Goal: Task Accomplishment & Management: Use online tool/utility

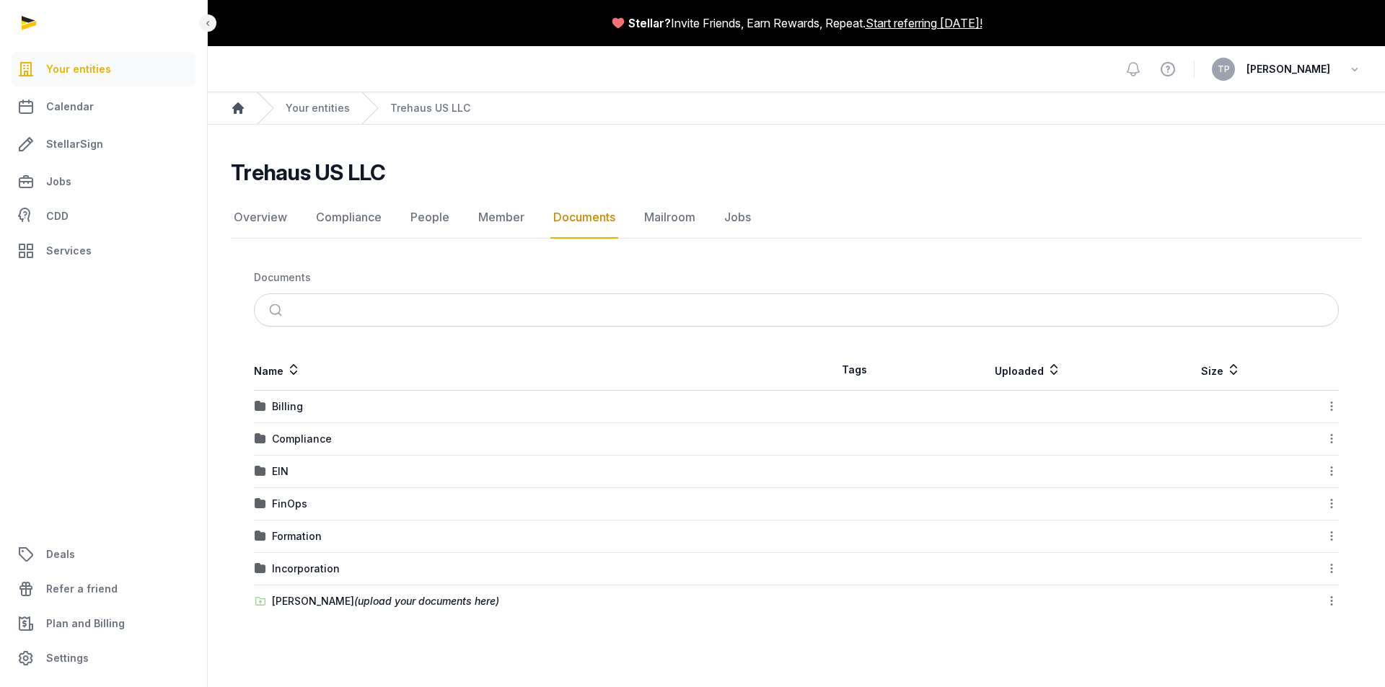
click at [240, 108] on icon "Breadcrumb" at bounding box center [238, 108] width 12 height 12
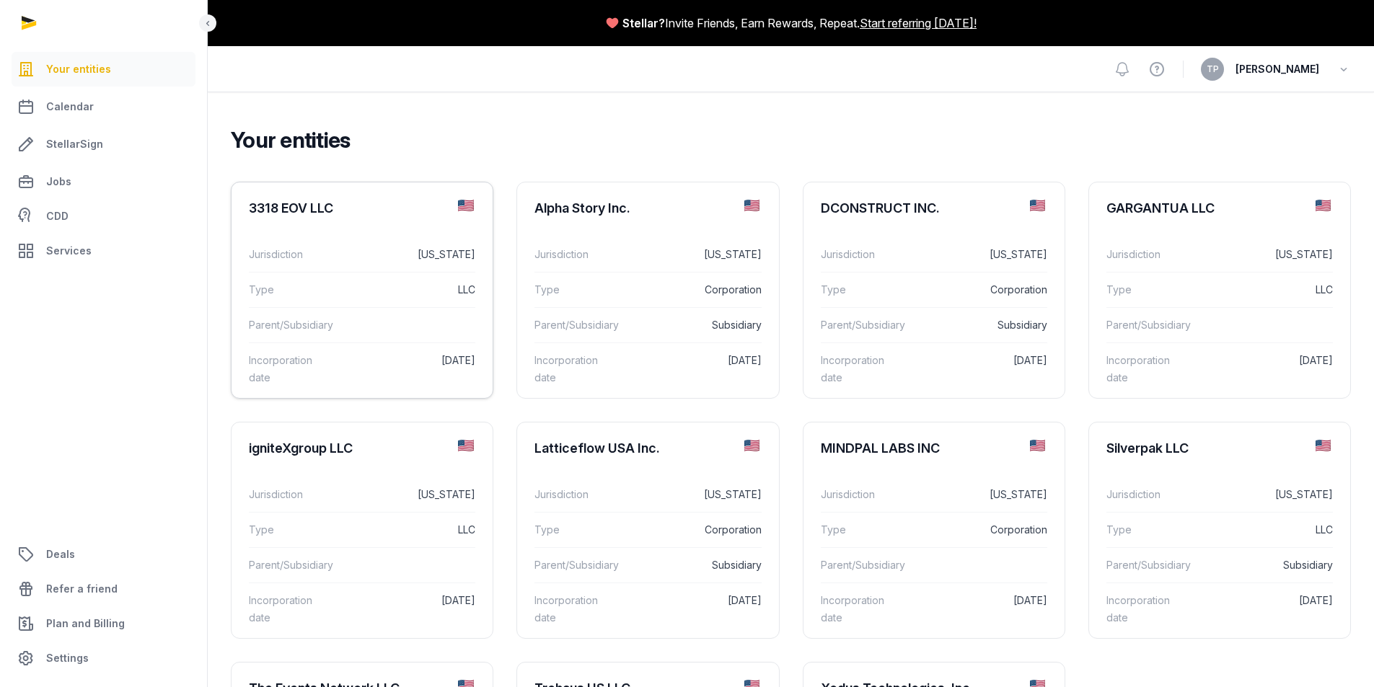
click at [330, 209] on div "3318 EOV LLC" at bounding box center [291, 208] width 84 height 17
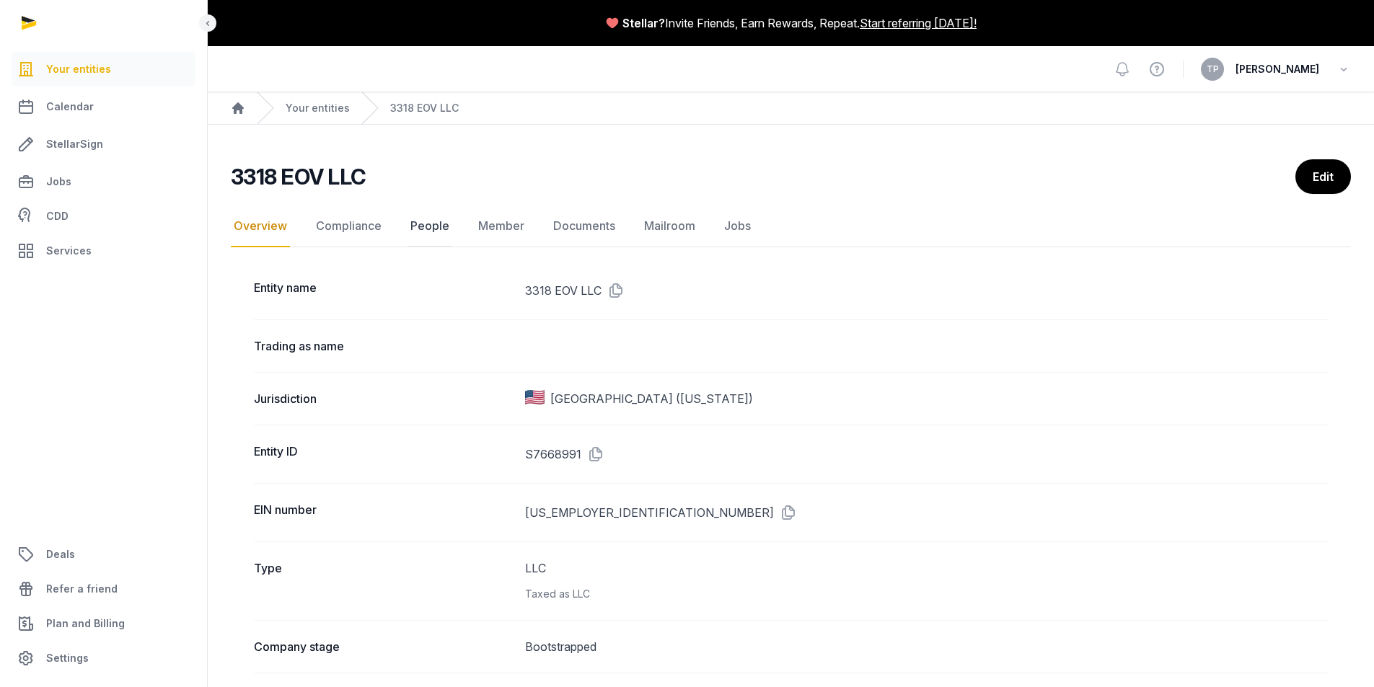
click at [436, 222] on link "People" at bounding box center [429, 227] width 45 height 42
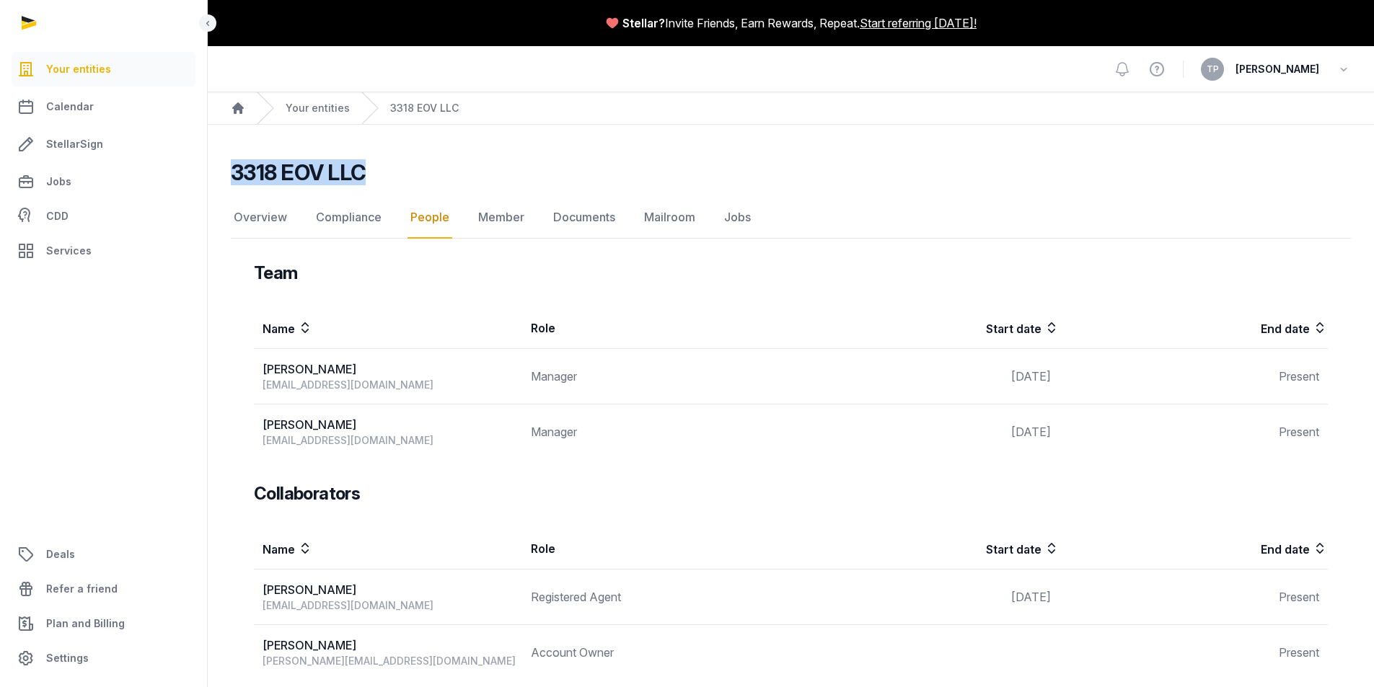
drag, startPoint x: 345, startPoint y: 171, endPoint x: 222, endPoint y: 175, distance: 123.4
click at [222, 175] on div "3318 EOV LLC People Overview Compliance People Member Documents Mailroom Jobs O…" at bounding box center [791, 606] width 1166 height 895
copy h2 "3318 EOV LLC"
click at [298, 107] on link "Your entities" at bounding box center [318, 108] width 64 height 14
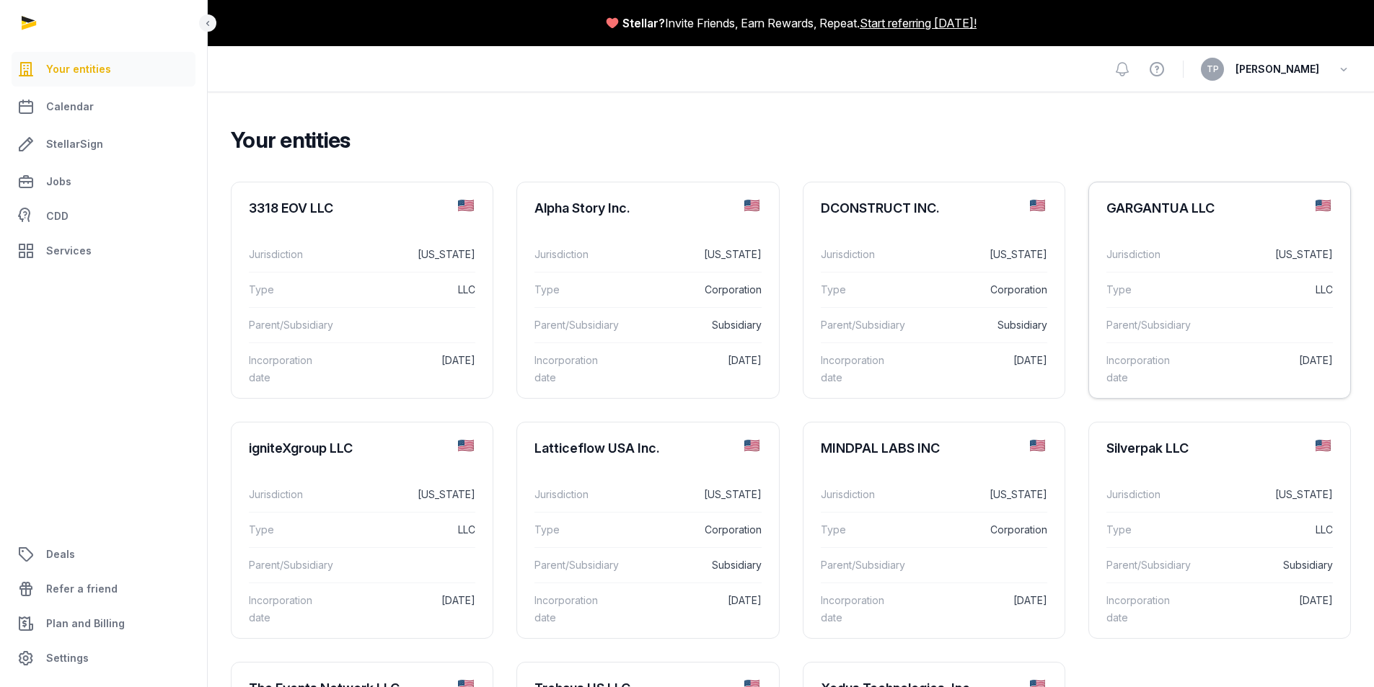
click at [1142, 273] on div "Type LLC" at bounding box center [1219, 289] width 226 height 35
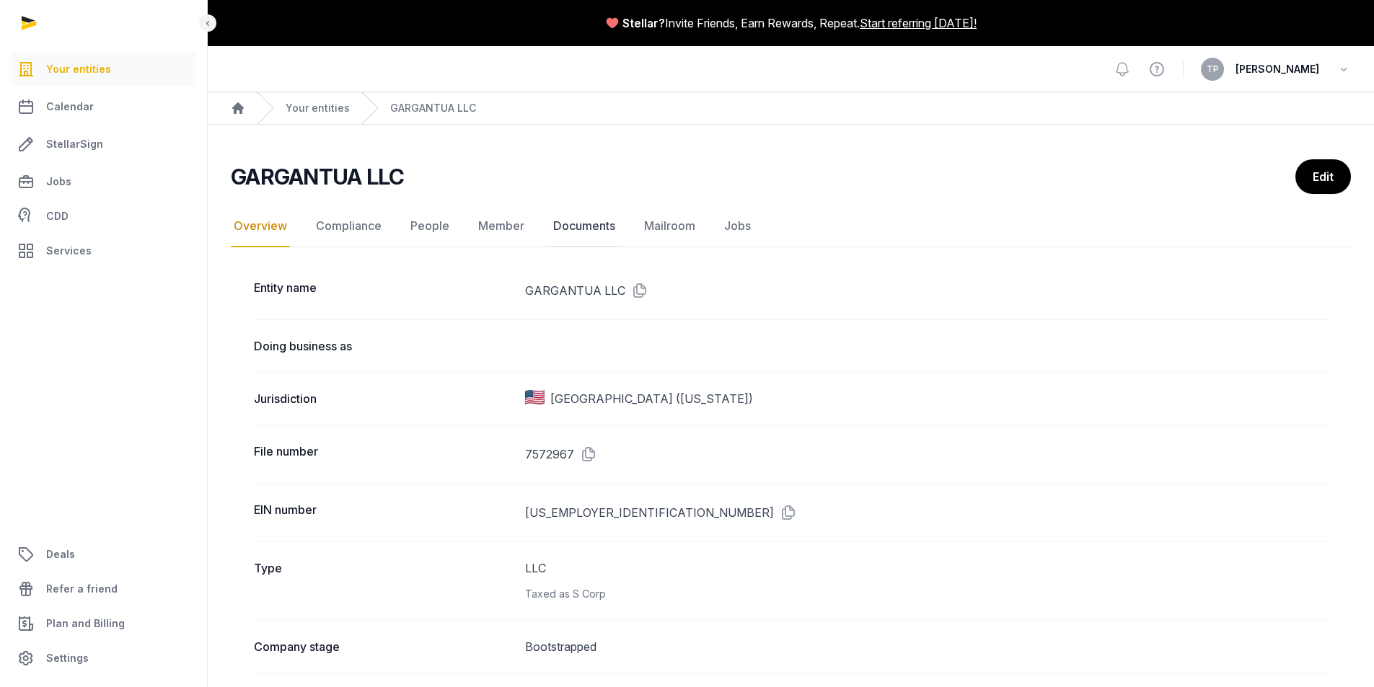
click at [590, 216] on link "Documents" at bounding box center [584, 227] width 68 height 42
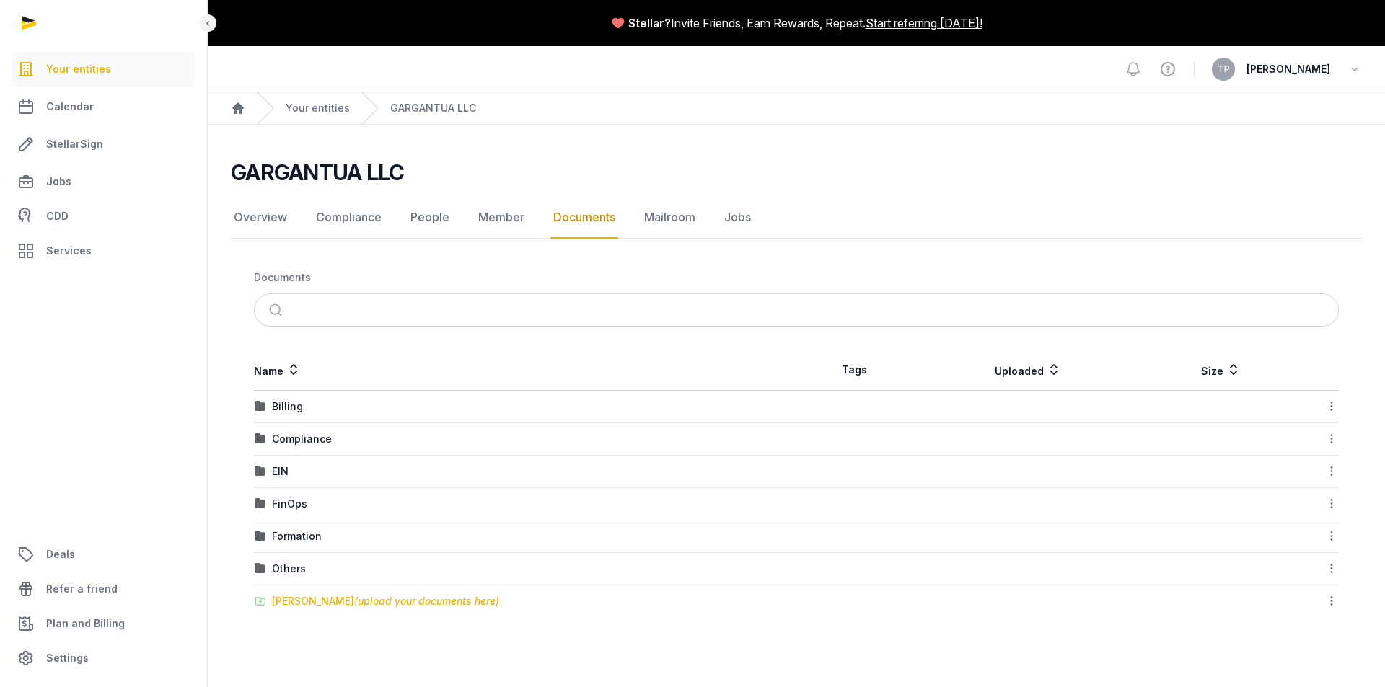
click at [302, 597] on div "[PERSON_NAME] (upload your documents here)" at bounding box center [385, 601] width 227 height 14
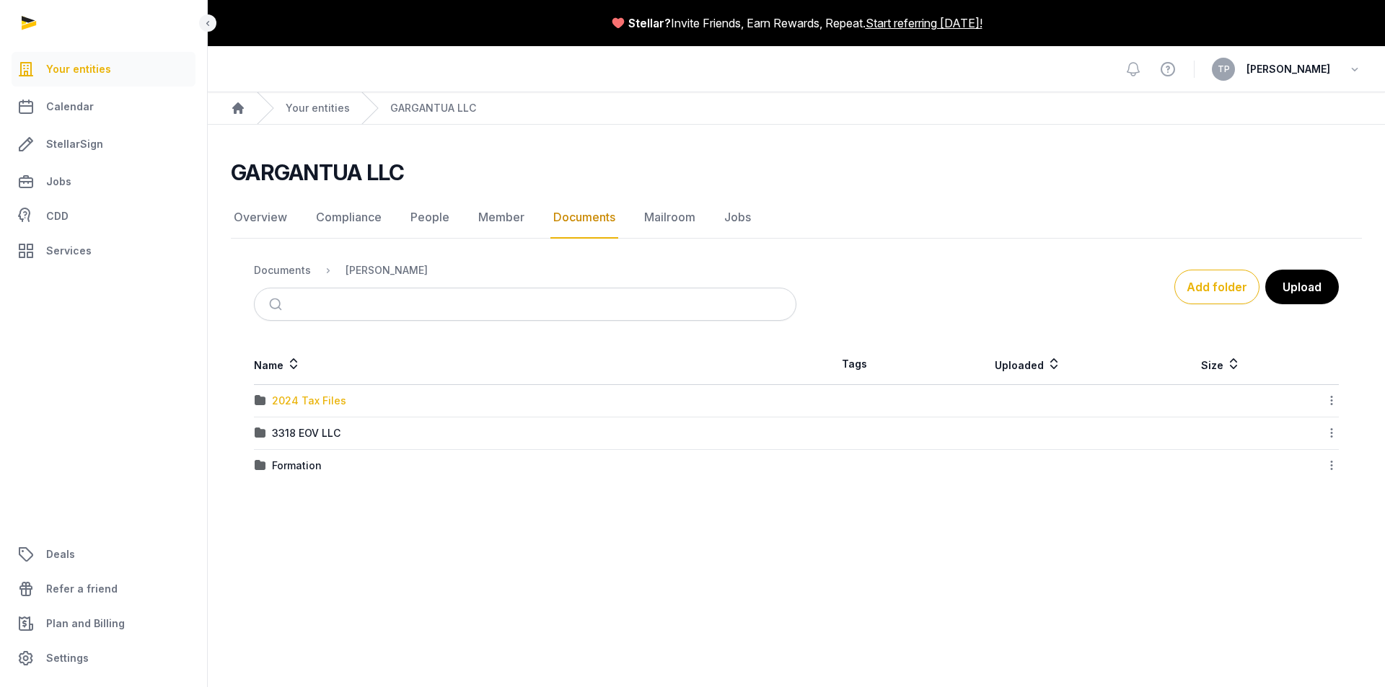
click at [324, 398] on div "2024 Tax Files" at bounding box center [309, 401] width 74 height 14
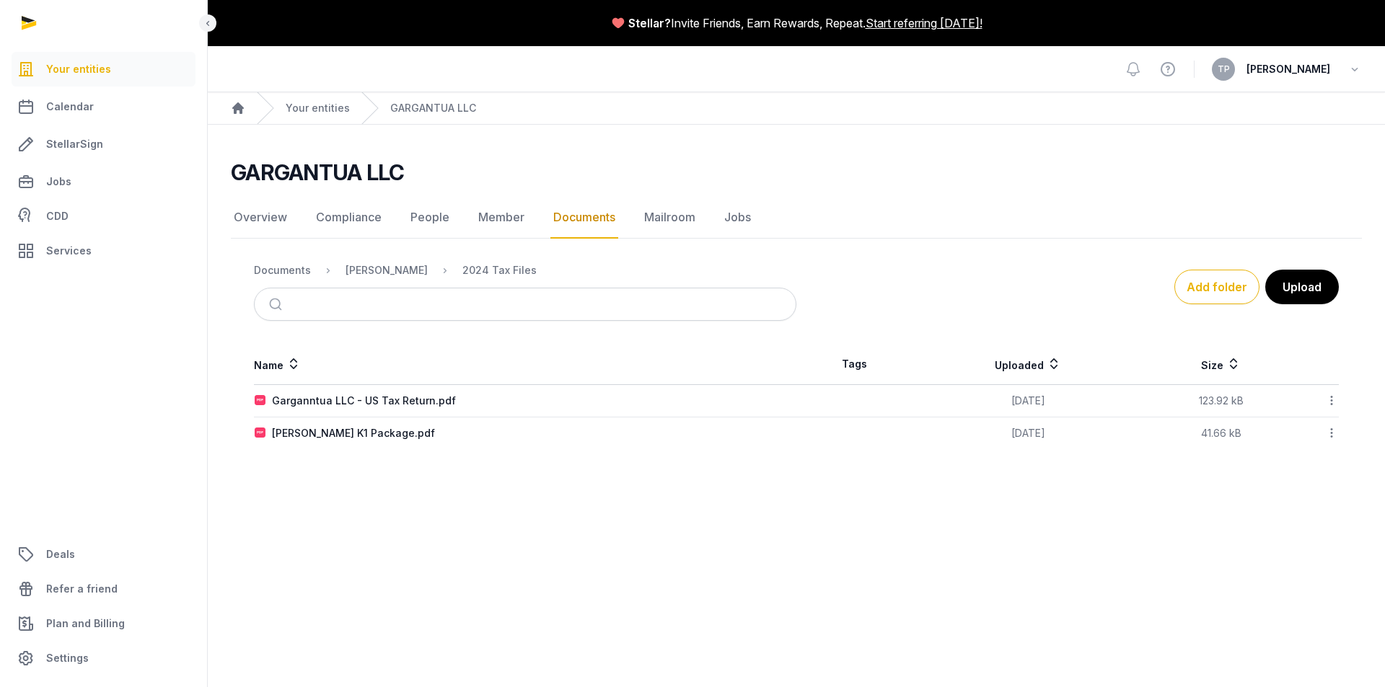
click at [429, 522] on main "Stellar? Invite Friends, Earn Rewards, Repeat. Start referring [DATE]! Open sid…" at bounding box center [692, 343] width 1385 height 687
click at [648, 514] on main "Stellar? Invite Friends, Earn Rewards, Repeat. Start referring [DATE]! Open sid…" at bounding box center [692, 343] width 1385 height 687
click at [482, 474] on main "GARGANTUA LLC Documents Overview Compliance People Member Documents Mailroom Jo…" at bounding box center [796, 301] width 1177 height 353
click at [1300, 291] on button "Upload" at bounding box center [1300, 287] width 75 height 36
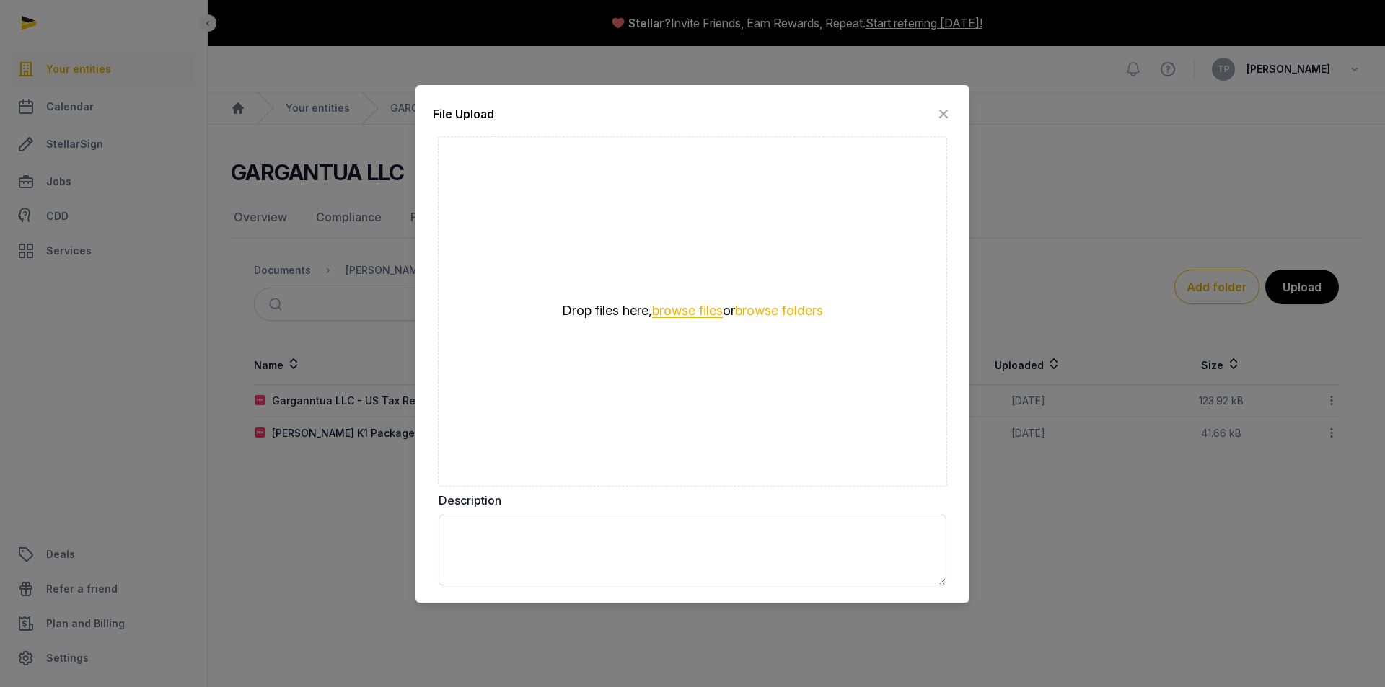
click at [697, 305] on button "browse files" at bounding box center [687, 311] width 71 height 14
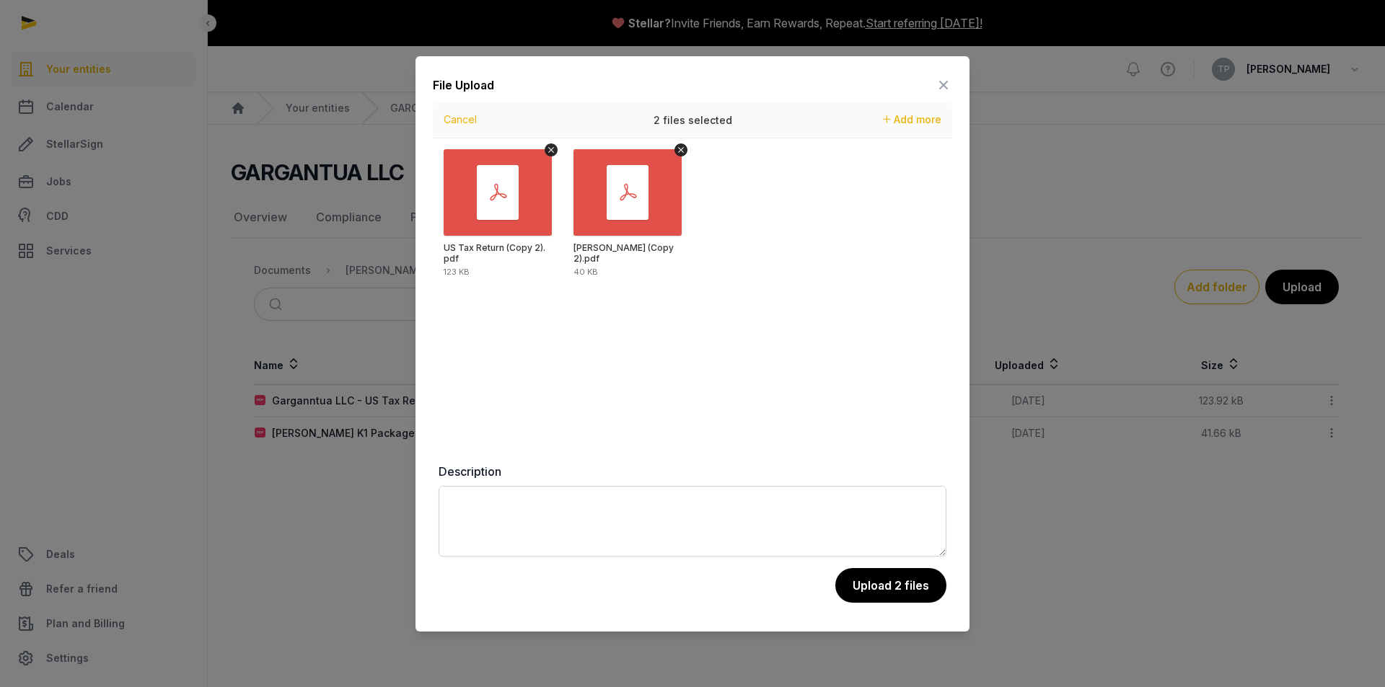
click at [893, 575] on button "Upload 2 files" at bounding box center [890, 585] width 111 height 35
